Goal: Information Seeking & Learning: Learn about a topic

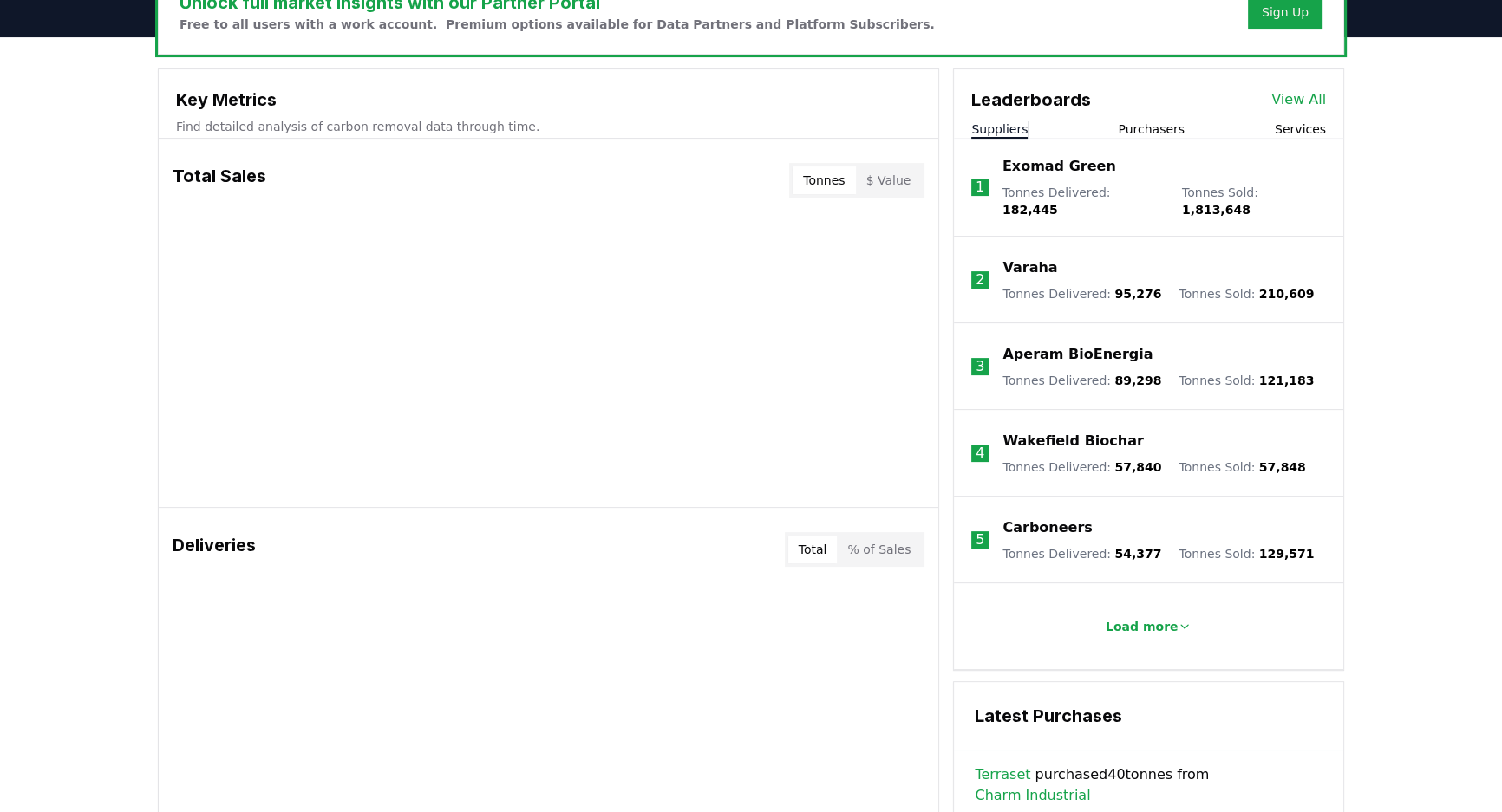
scroll to position [315, 0]
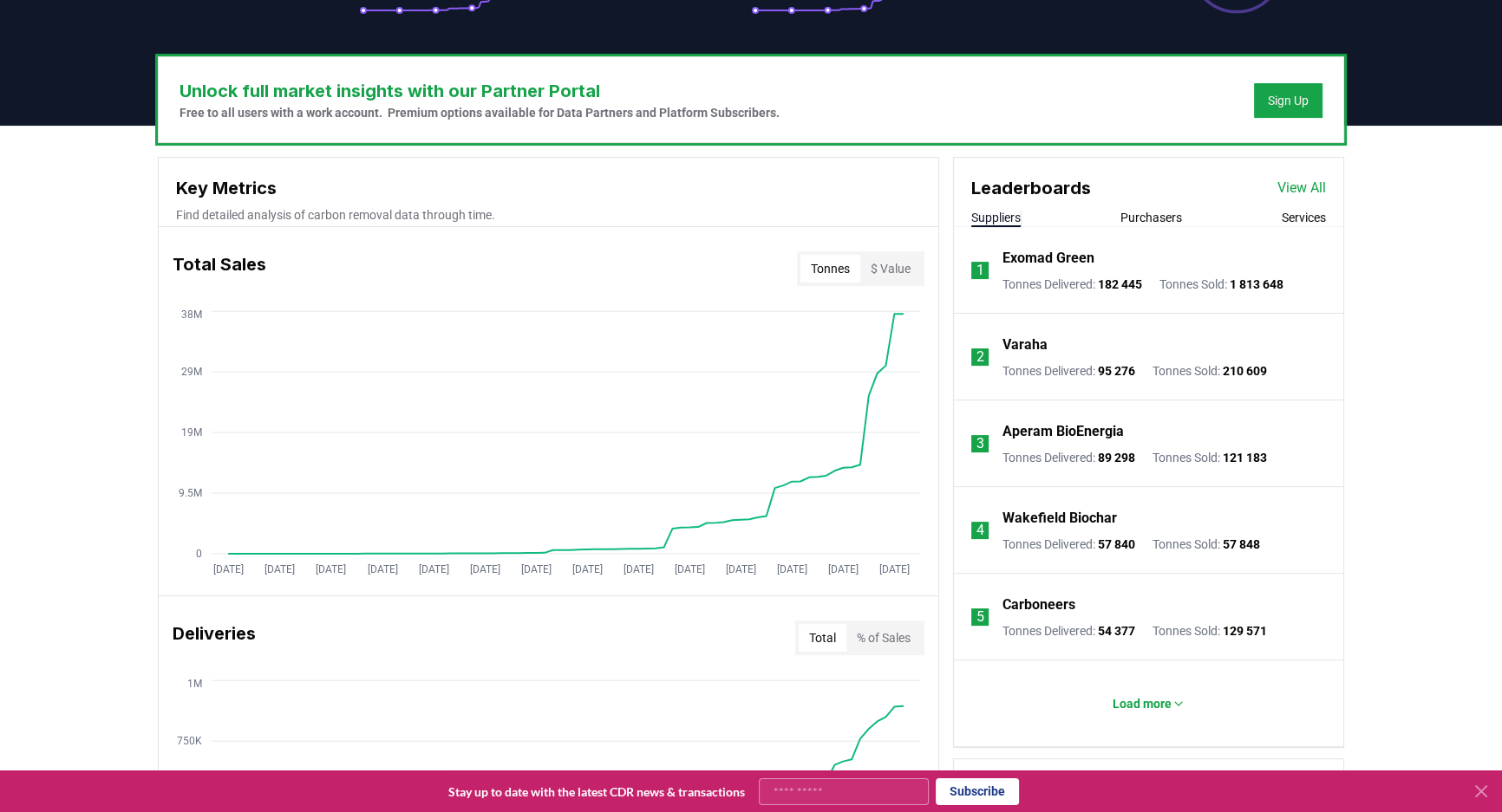
scroll to position [473, 0]
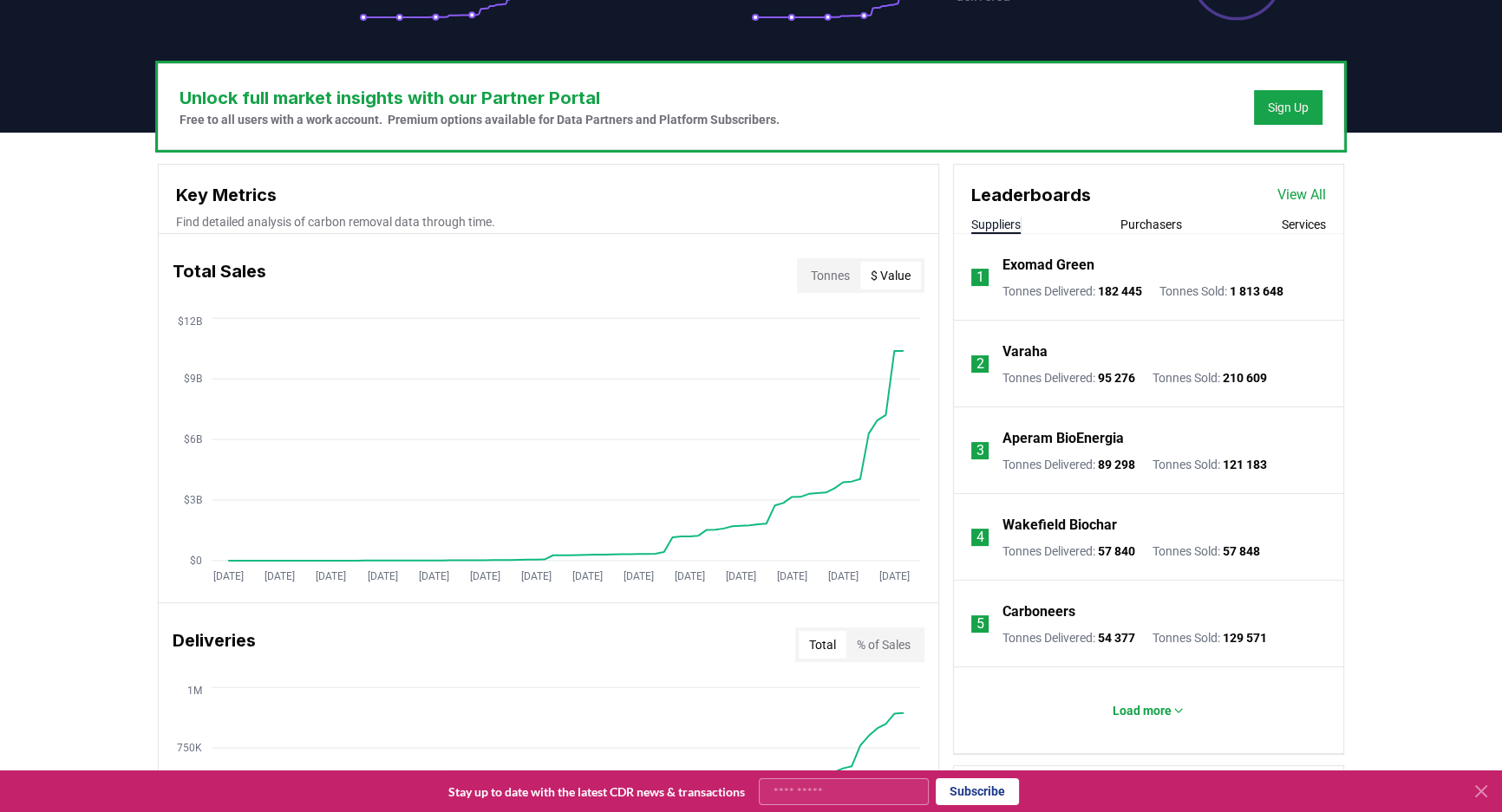
click at [875, 278] on button "$ Value" at bounding box center [890, 275] width 60 height 27
click at [838, 278] on button "Tonnes" at bounding box center [830, 275] width 60 height 27
click at [874, 273] on button "$ Value" at bounding box center [890, 275] width 60 height 27
click at [829, 273] on button "Tonnes" at bounding box center [830, 275] width 60 height 27
click at [888, 270] on button "$ Value" at bounding box center [890, 275] width 60 height 27
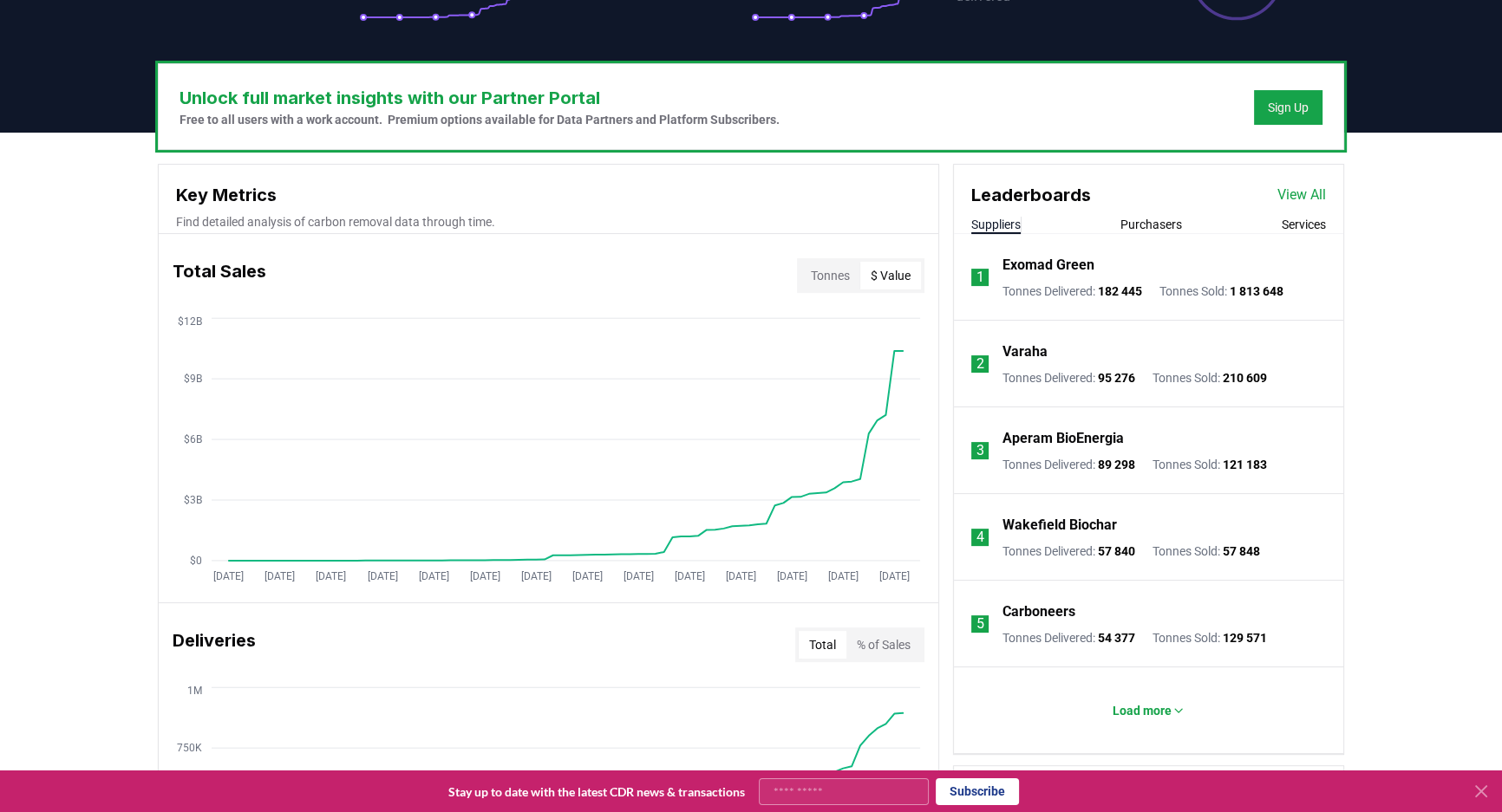
click at [844, 275] on button "Tonnes" at bounding box center [830, 275] width 60 height 27
click at [885, 268] on button "$ Value" at bounding box center [890, 275] width 60 height 27
click at [840, 275] on button "Tonnes" at bounding box center [830, 275] width 60 height 27
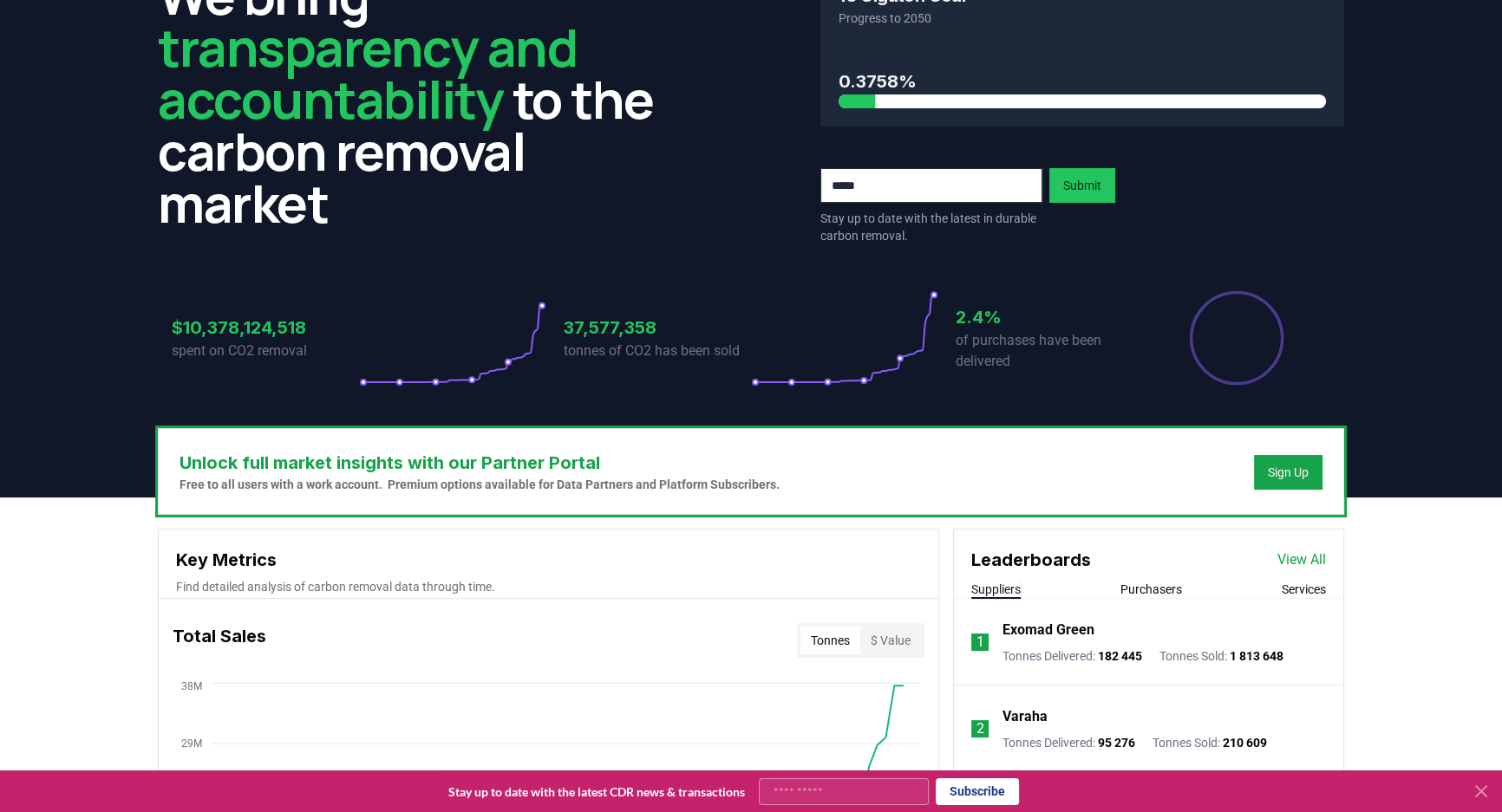
scroll to position [0, 0]
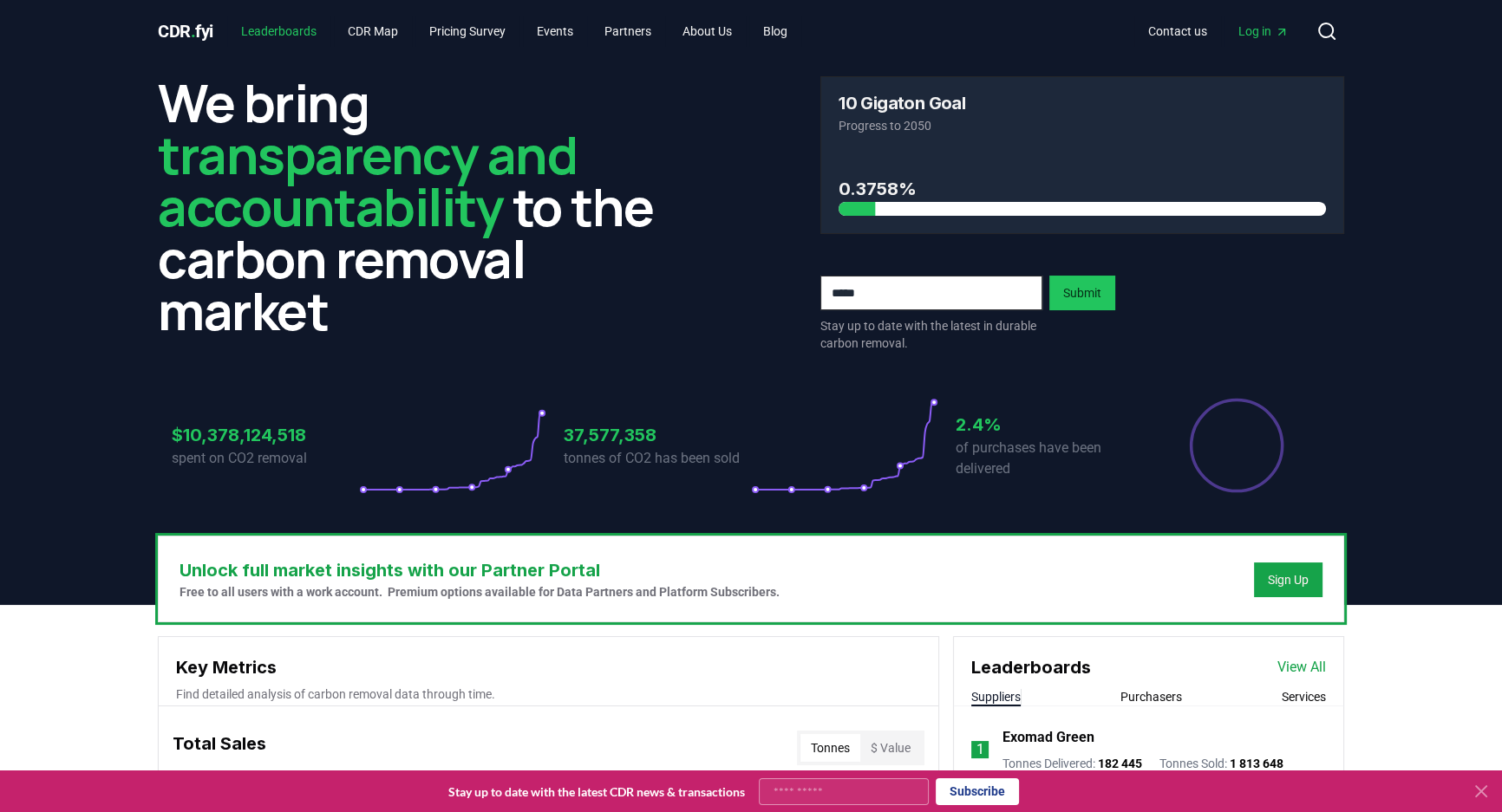
click at [281, 42] on link "Leaderboards" at bounding box center [279, 31] width 104 height 31
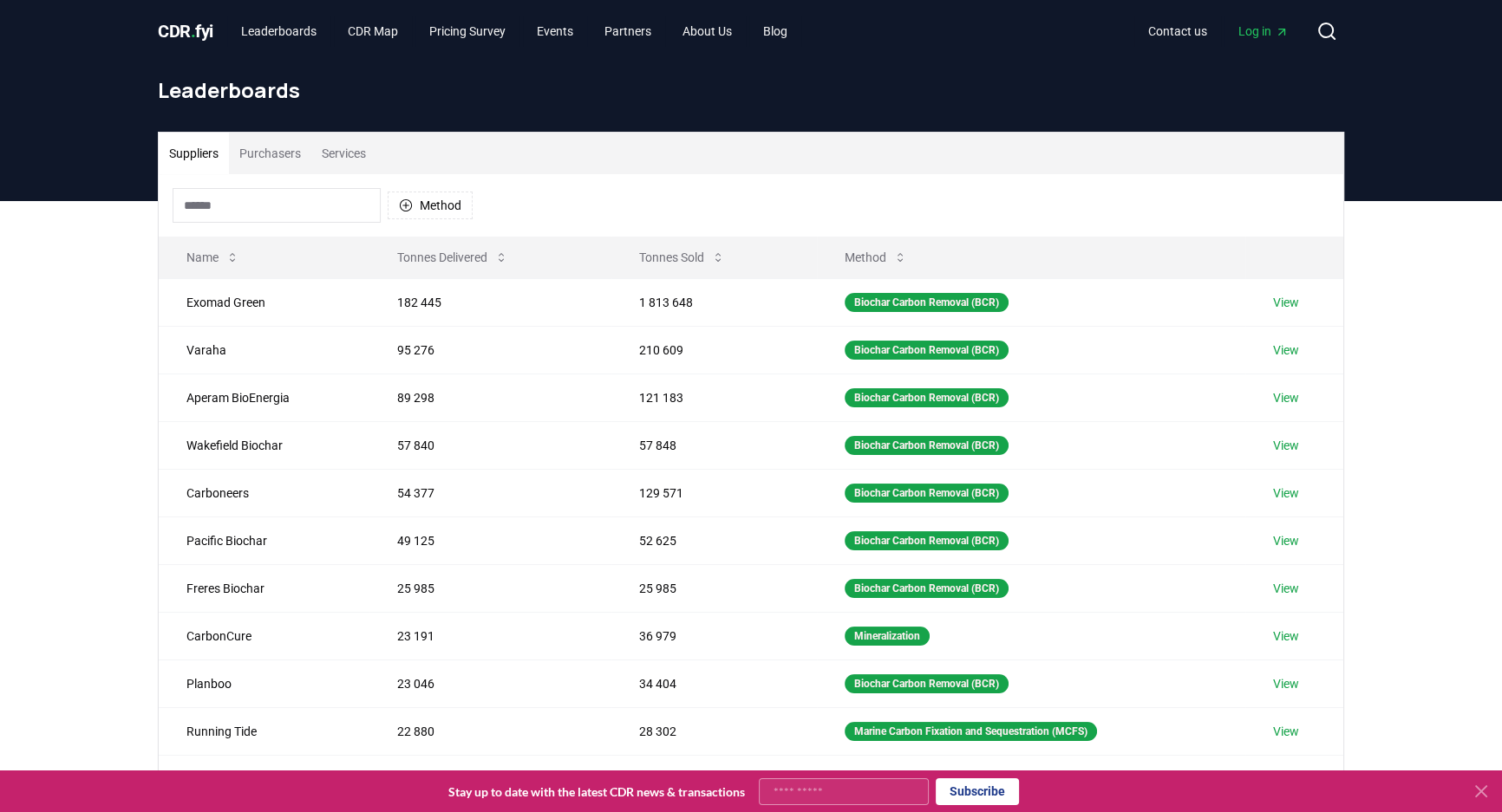
click at [274, 159] on button "Purchasers" at bounding box center [269, 154] width 82 height 41
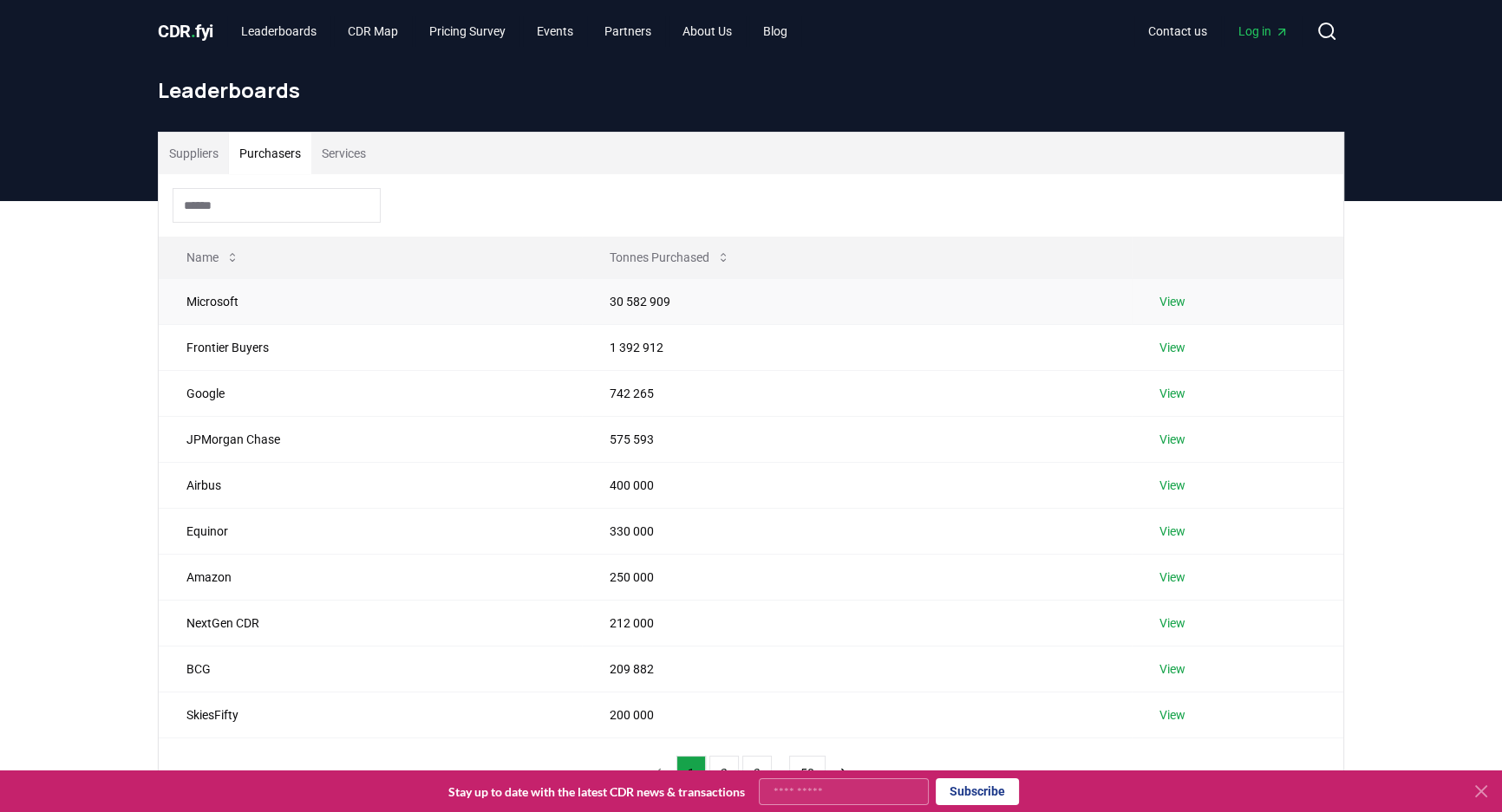
click at [1169, 302] on link "View" at bounding box center [1172, 301] width 26 height 17
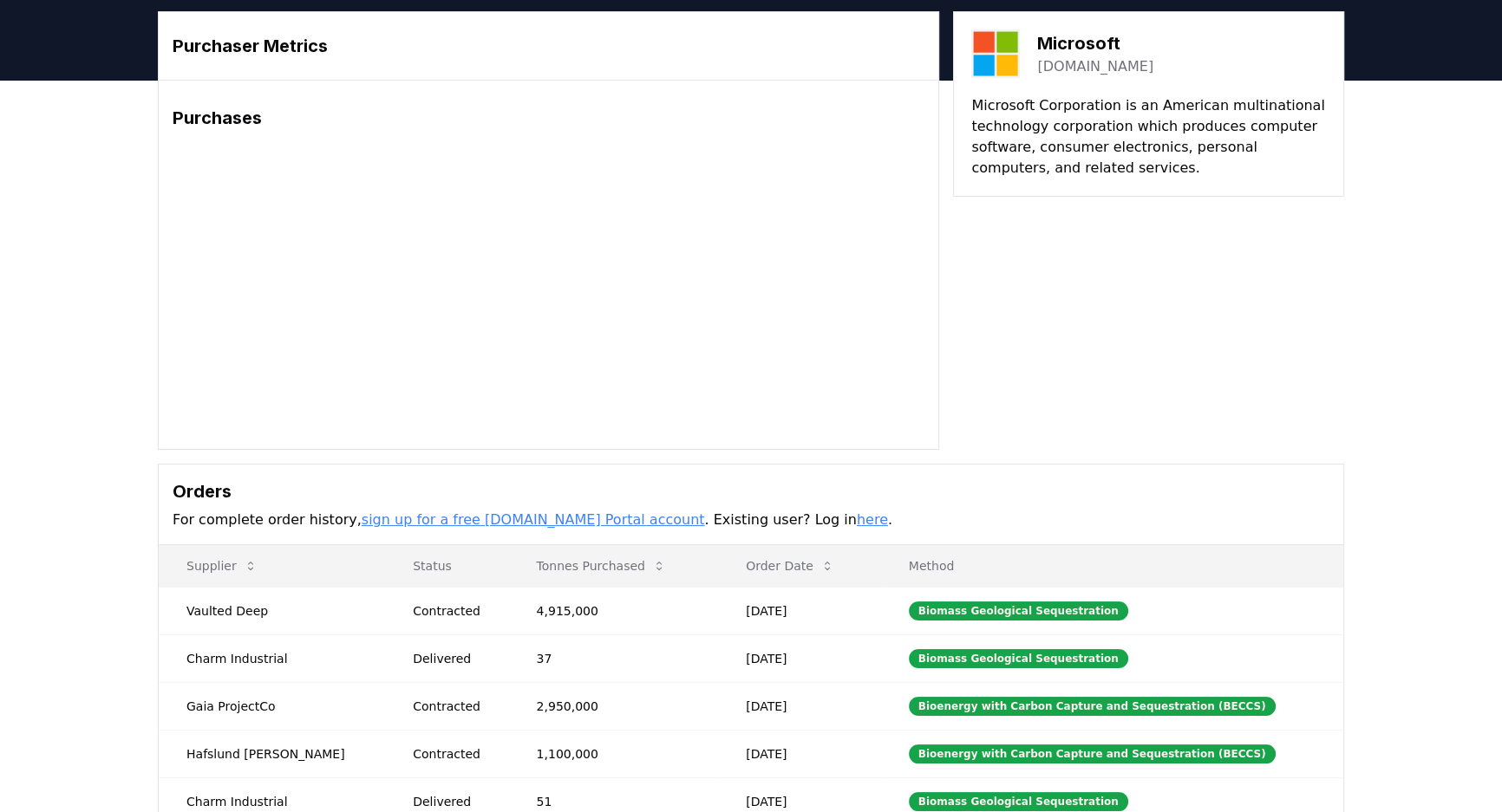
scroll to position [78, 0]
